Goal: Task Accomplishment & Management: Complete application form

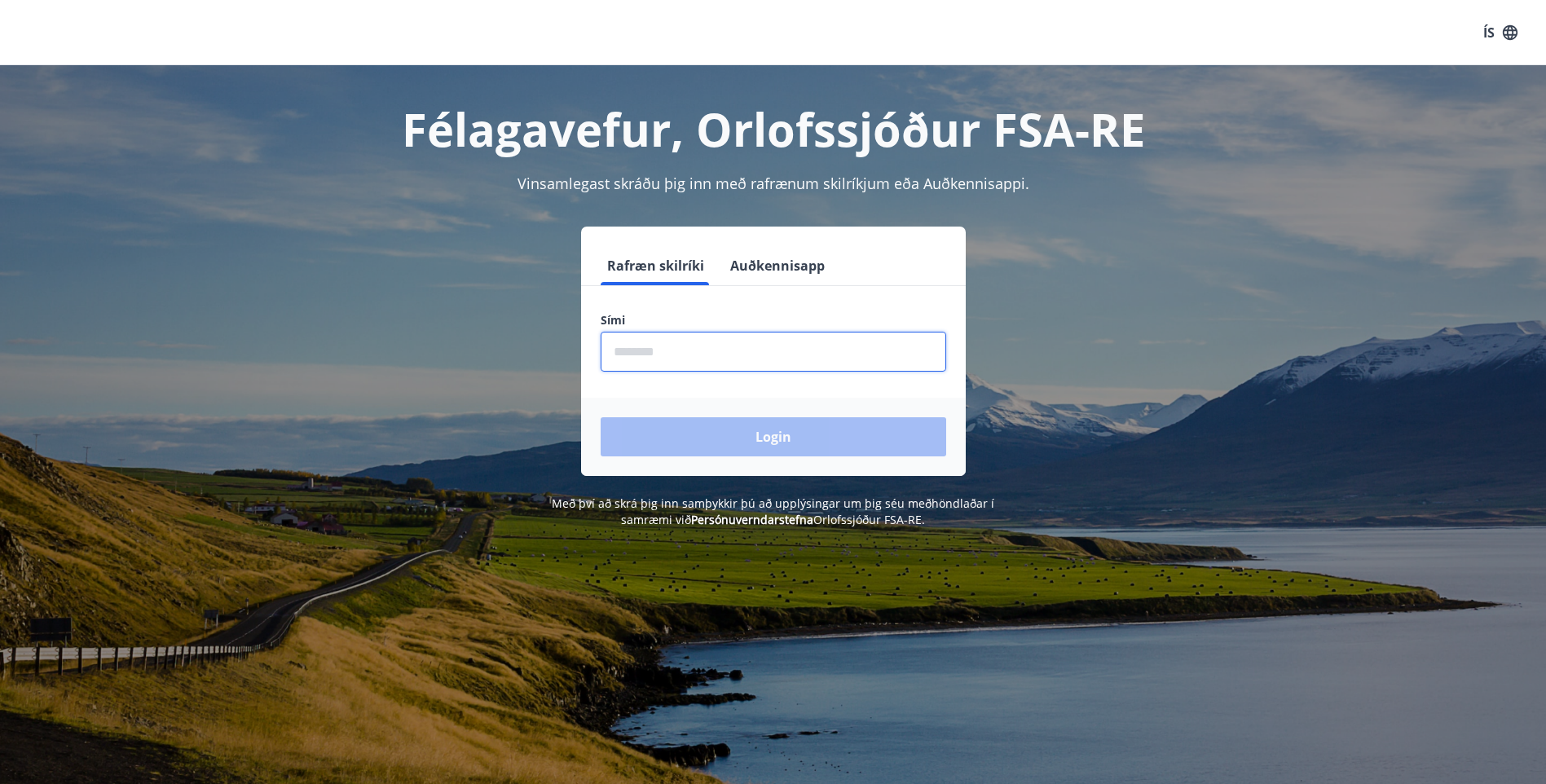
click at [662, 351] on input "phone" at bounding box center [773, 351] width 346 height 40
type input "********"
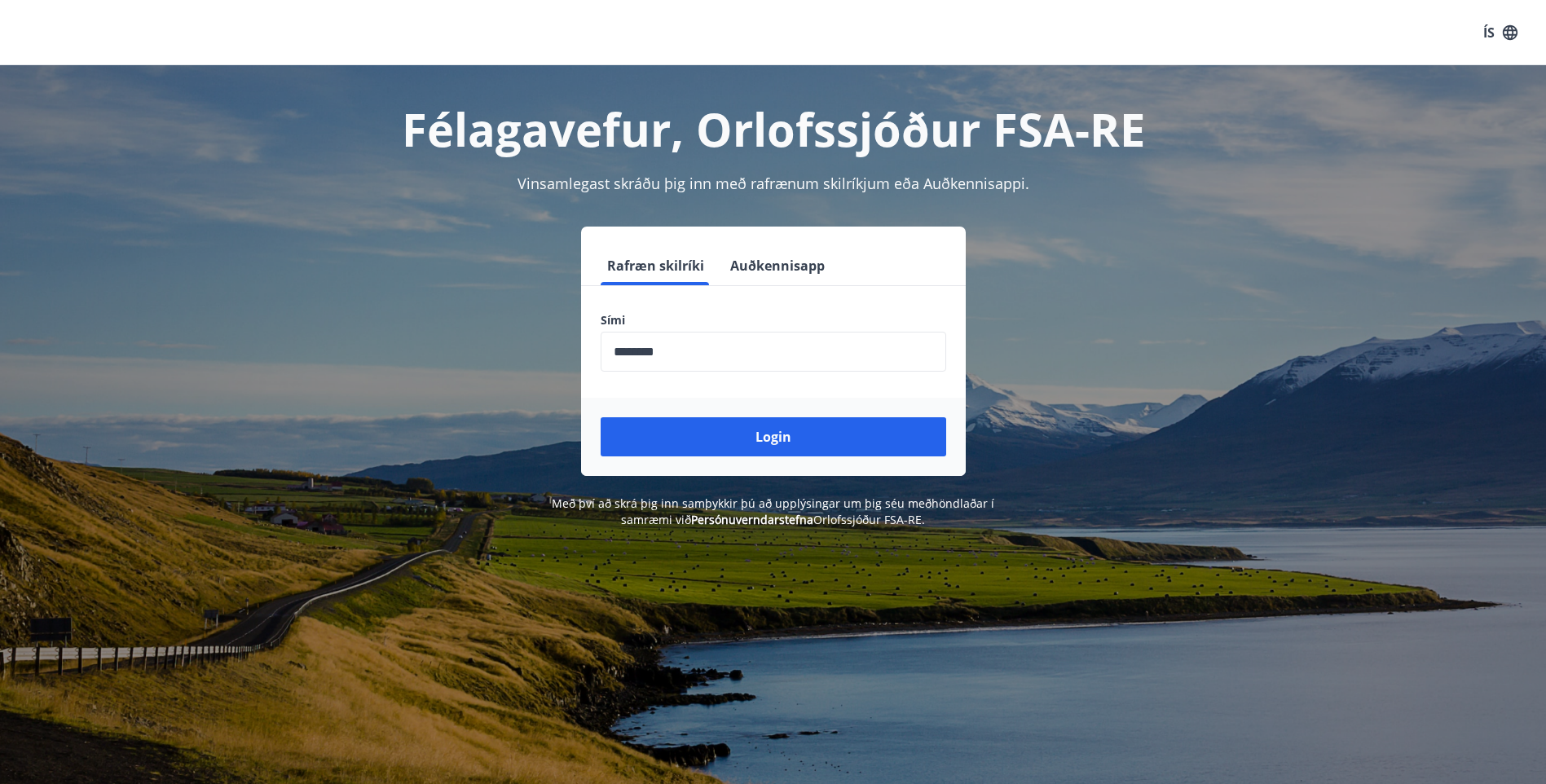
click at [818, 416] on div "Login" at bounding box center [773, 437] width 385 height 78
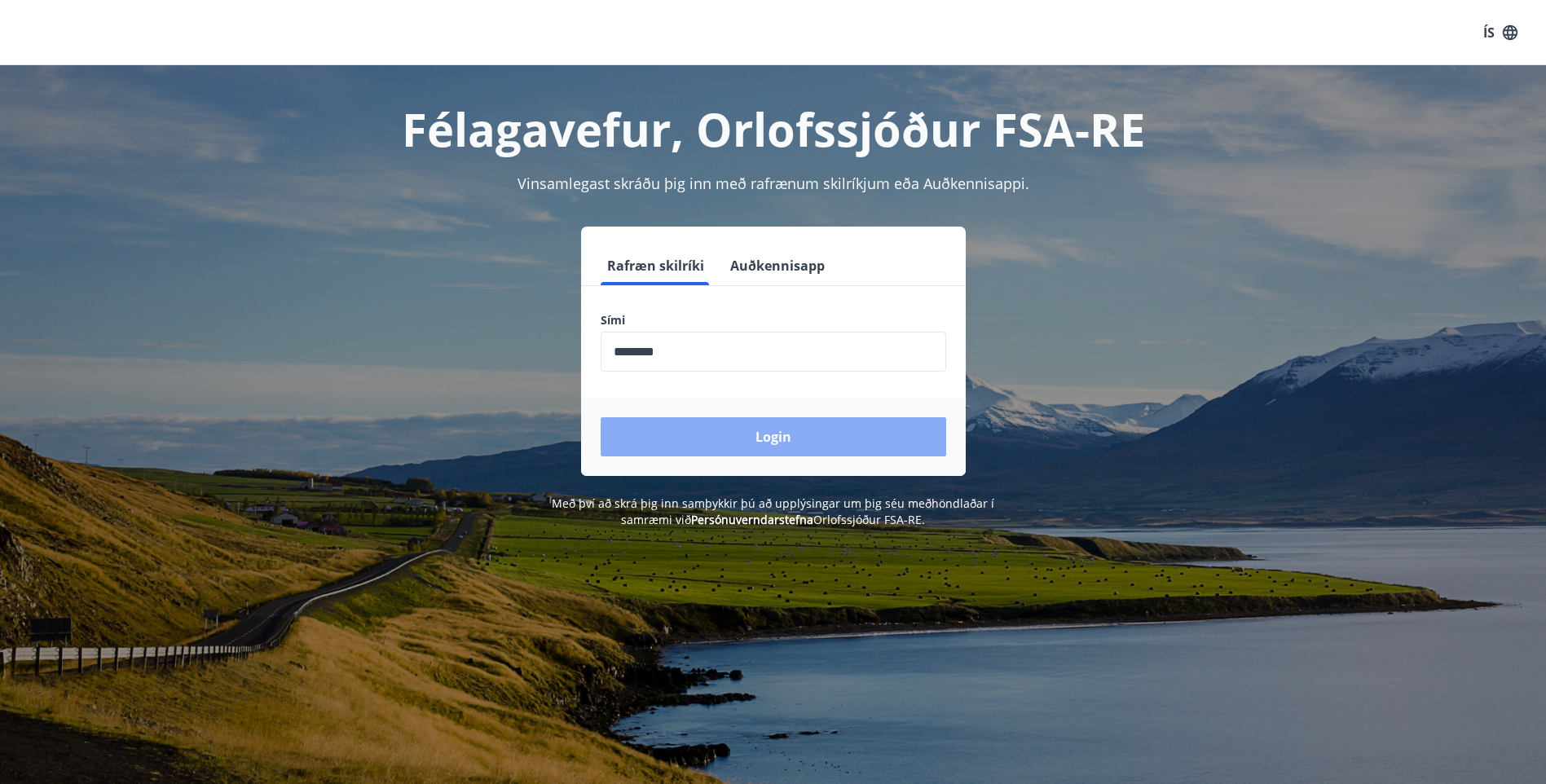
click at [816, 427] on button "Login" at bounding box center [773, 437] width 346 height 39
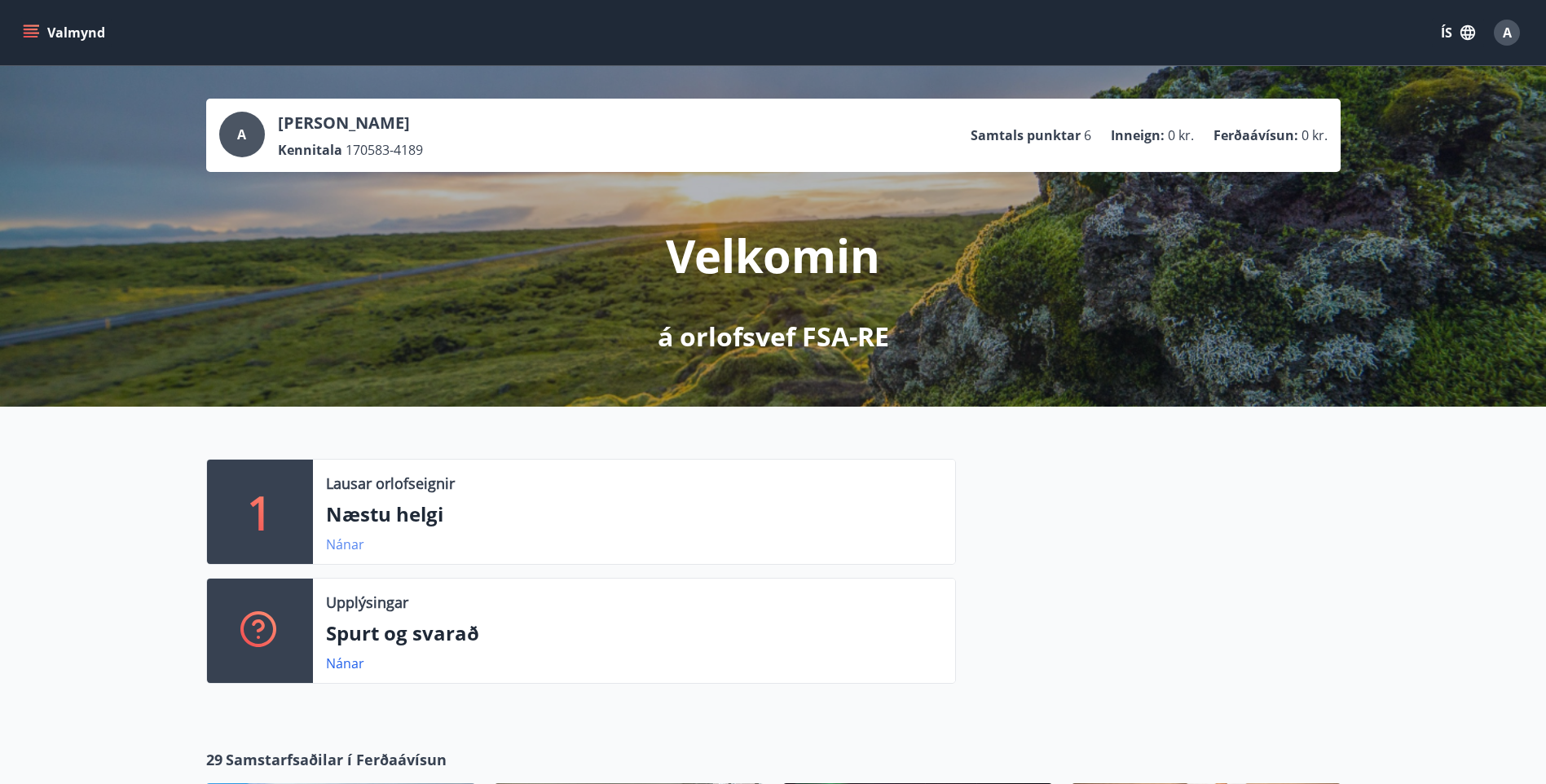
click at [351, 549] on link "Nánar" at bounding box center [345, 544] width 38 height 18
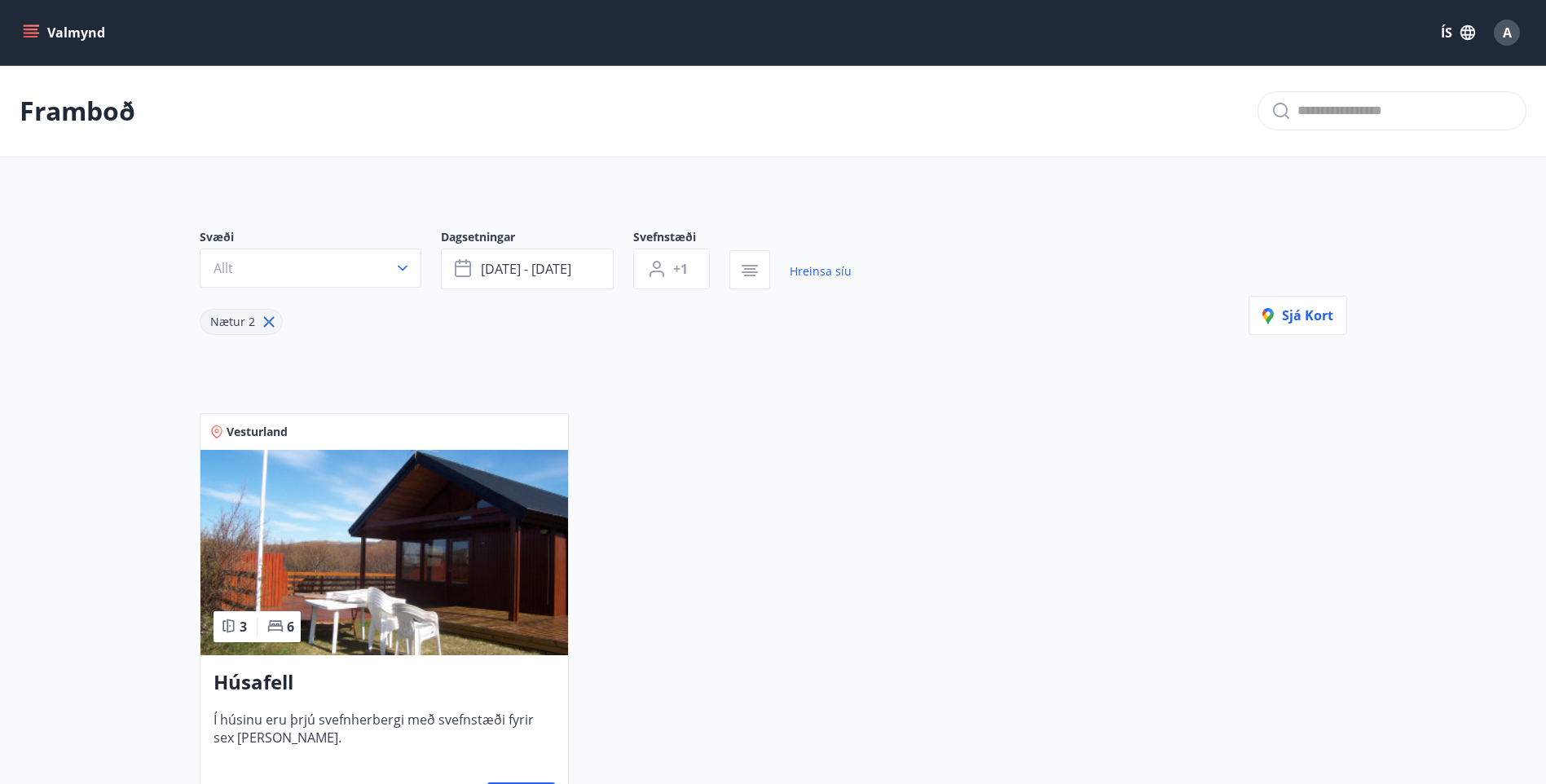
click at [74, 28] on button "Valmynd" at bounding box center [65, 33] width 92 height 30
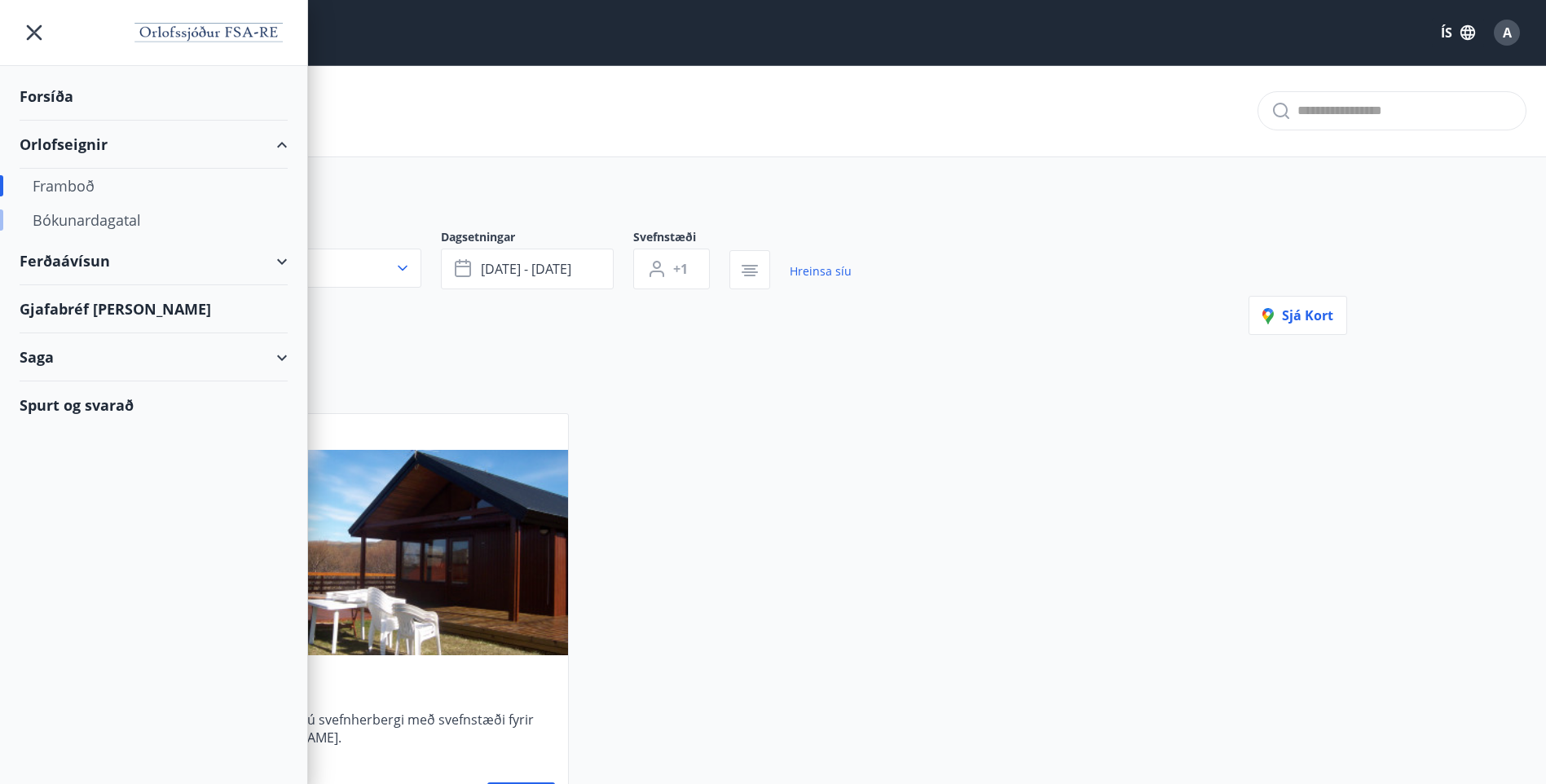
click at [67, 223] on div "Bókunardagatal" at bounding box center [153, 220] width 242 height 34
